Goal: Information Seeking & Learning: Learn about a topic

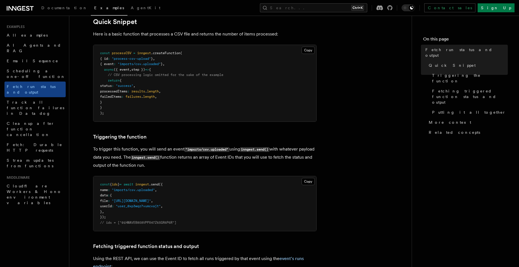
scroll to position [112, 0]
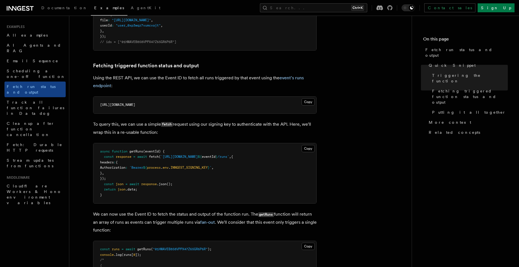
scroll to position [279, 0]
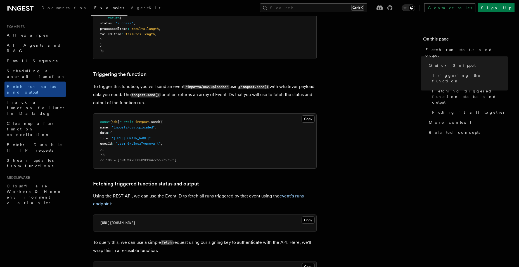
scroll to position [0, 0]
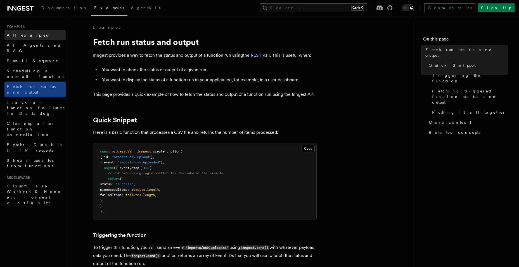
click at [28, 37] on span "All examples" at bounding box center [27, 35] width 41 height 6
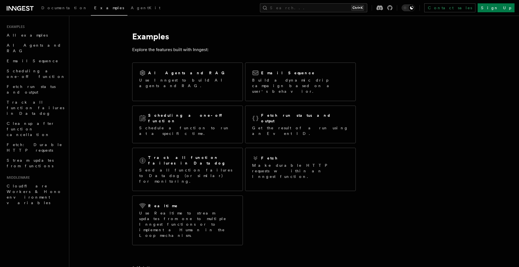
click at [109, 124] on article "Examples Explore the features built with Inngest: AI Agents and RAG Use Inngest…" at bounding box center [279, 222] width 402 height 395
click at [97, 126] on article "Examples Explore the features built with Inngest: AI Agents and RAG Use Inngest…" at bounding box center [279, 222] width 402 height 395
click at [302, 186] on div "AI Agents and RAG Use Inngest to build AI agents and RAG. Email Sequence Build …" at bounding box center [243, 153] width 223 height 187
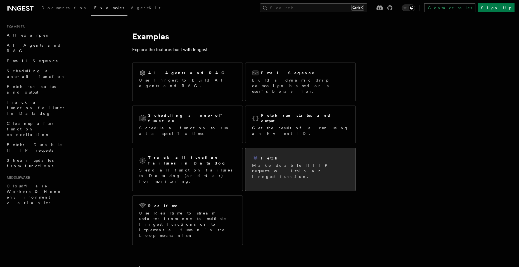
click at [301, 163] on p "Make durable HTTP requests within an Inngest function." at bounding box center [300, 171] width 97 height 17
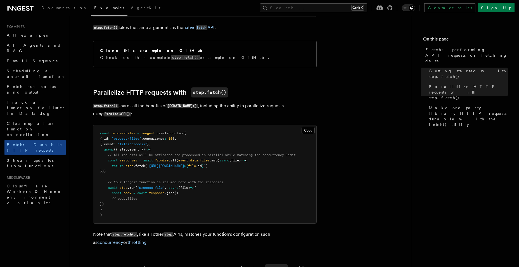
scroll to position [237, 0]
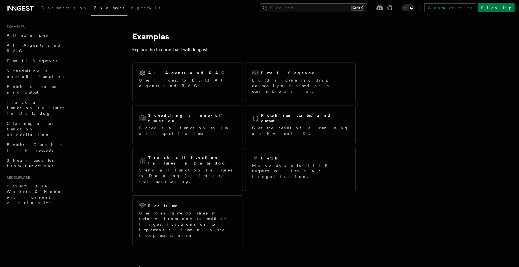
click at [290, 192] on div "AI Agents and RAG Use Inngest to build AI agents and RAG. Email Sequence Build …" at bounding box center [243, 153] width 223 height 187
click at [324, 220] on article "Examples Explore the features built with Inngest: AI Agents and RAG Use Inngest…" at bounding box center [279, 222] width 402 height 395
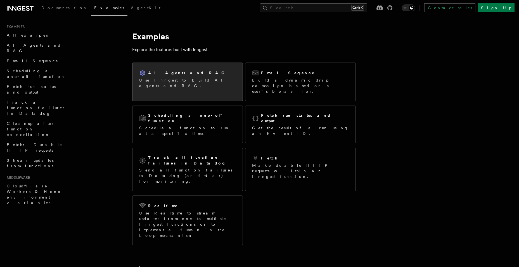
click at [191, 89] on div "AI Agents and RAG Use Inngest to build AI agents and RAG." at bounding box center [187, 79] width 110 height 32
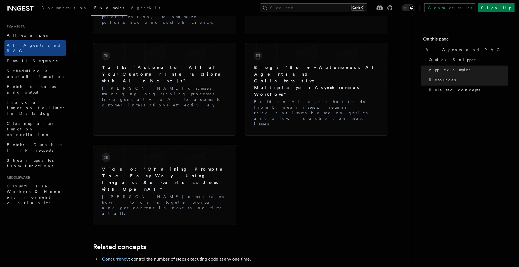
scroll to position [942, 0]
